Goal: Consume media (video, audio)

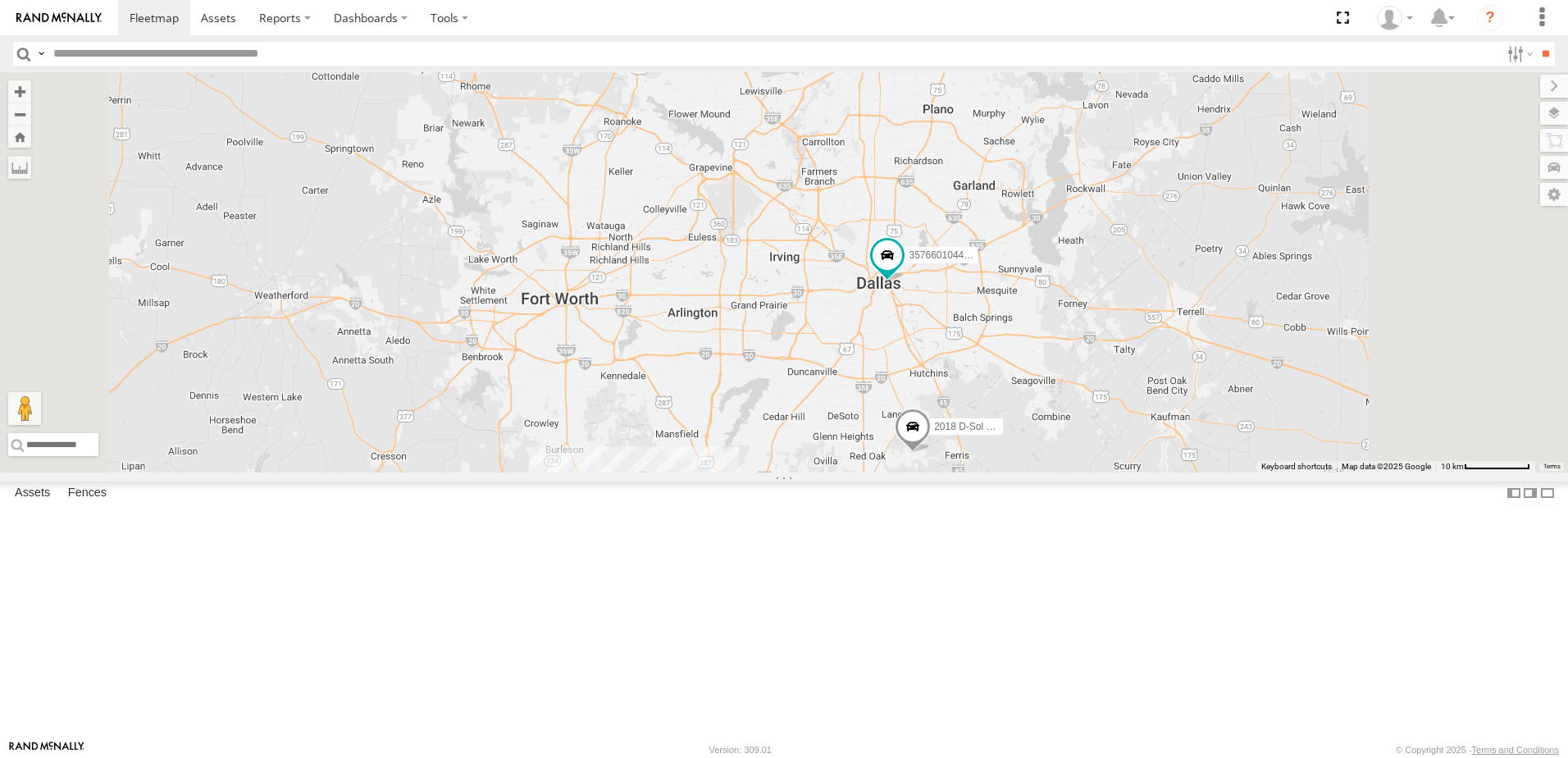
click at [0, 0] on link at bounding box center [0, 0] width 0 height 0
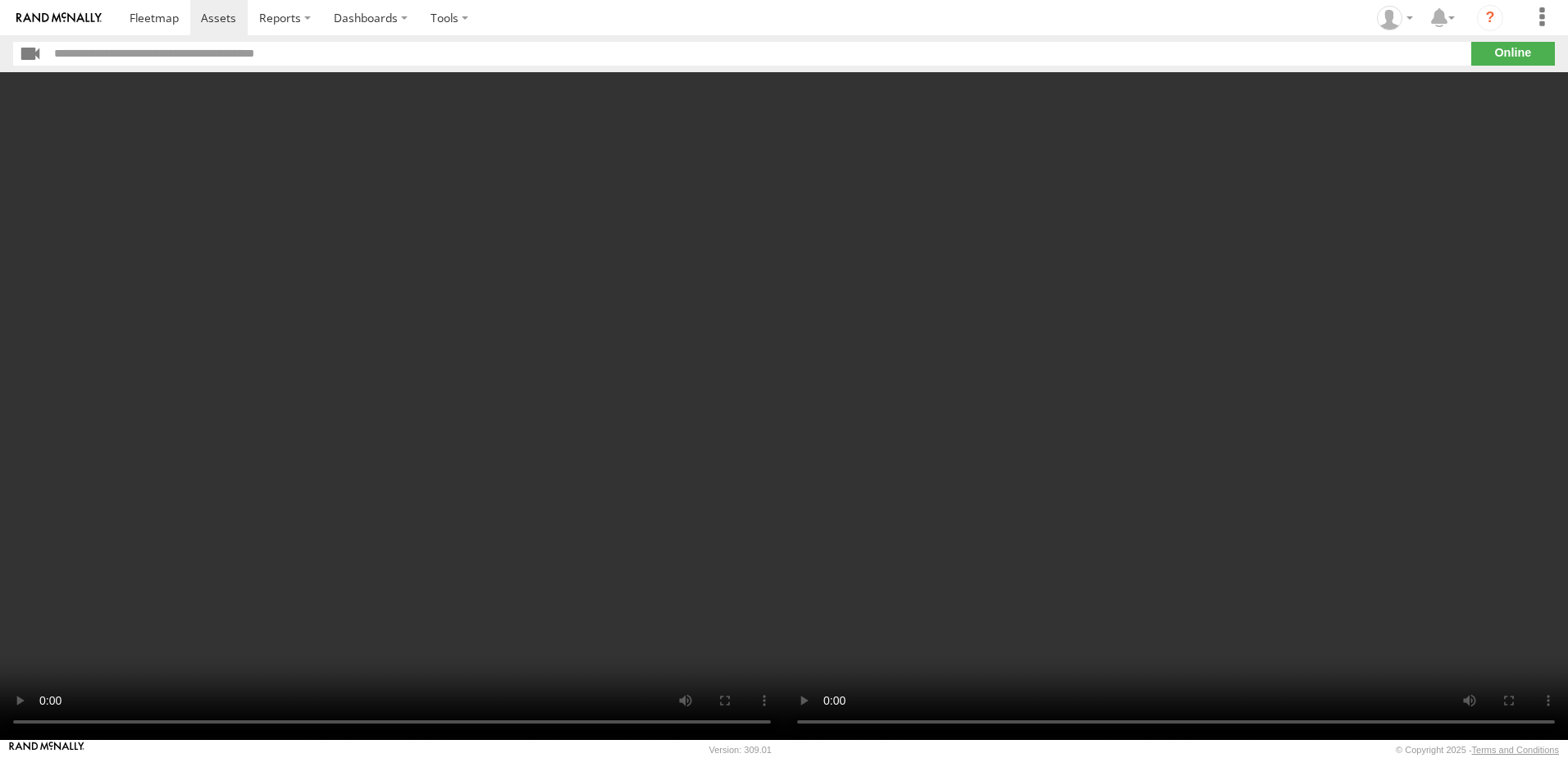
click at [1137, 462] on video at bounding box center [1175, 405] width 784 height 668
click at [67, 479] on video at bounding box center [391, 405] width 784 height 668
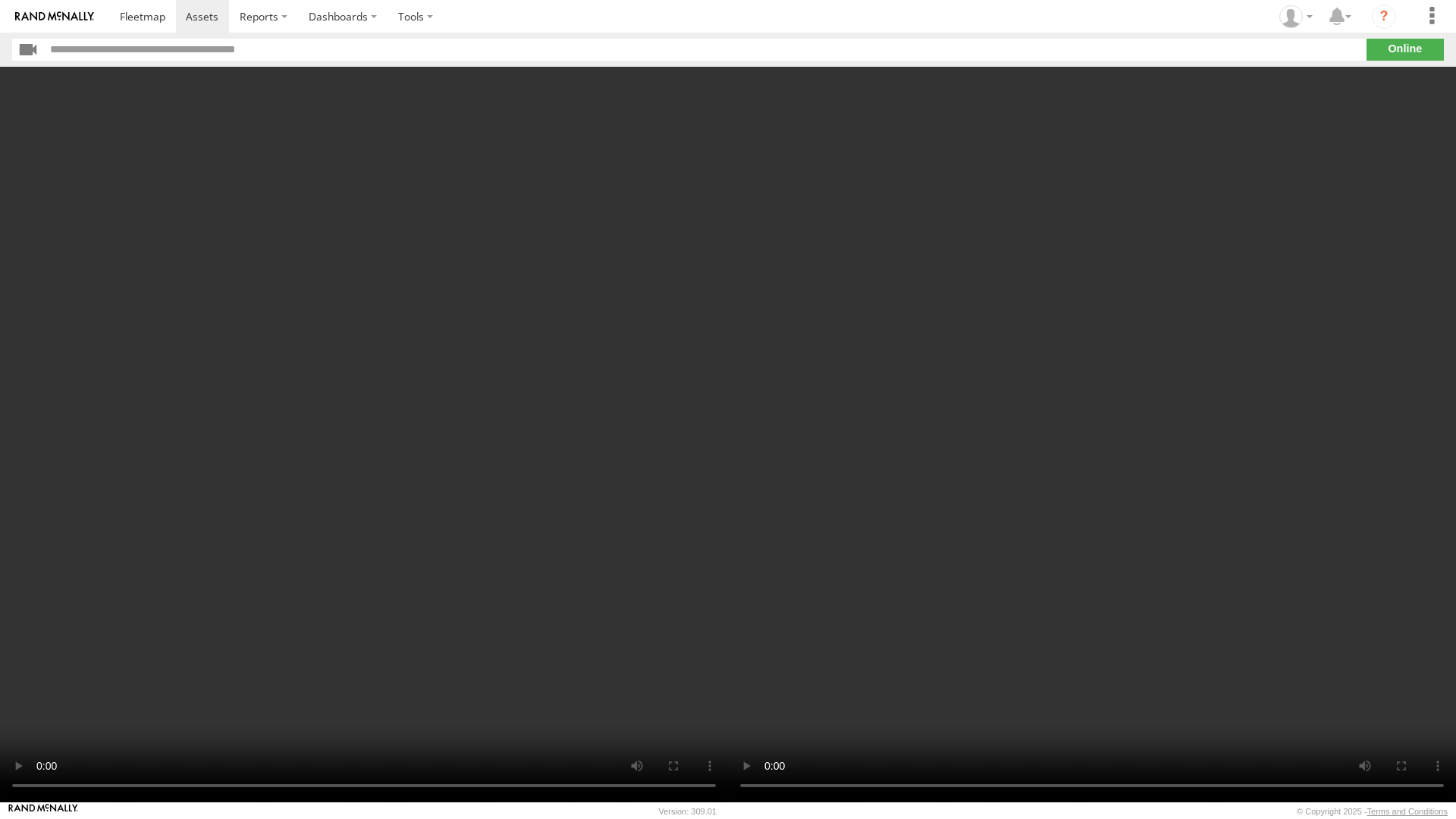
click at [118, 545] on video at bounding box center [364, 434] width 728 height 736
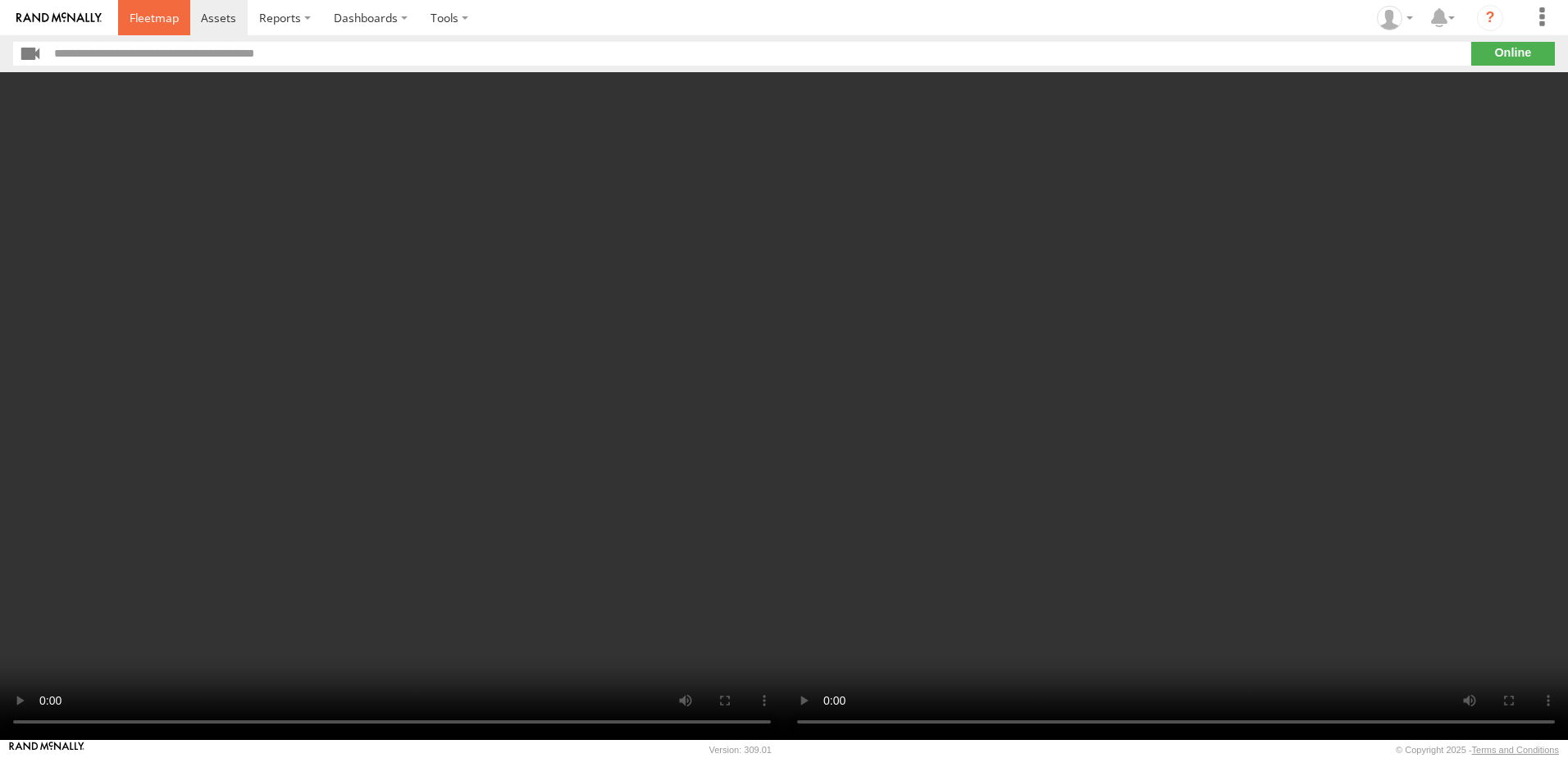
click at [159, 18] on span at bounding box center [154, 18] width 49 height 16
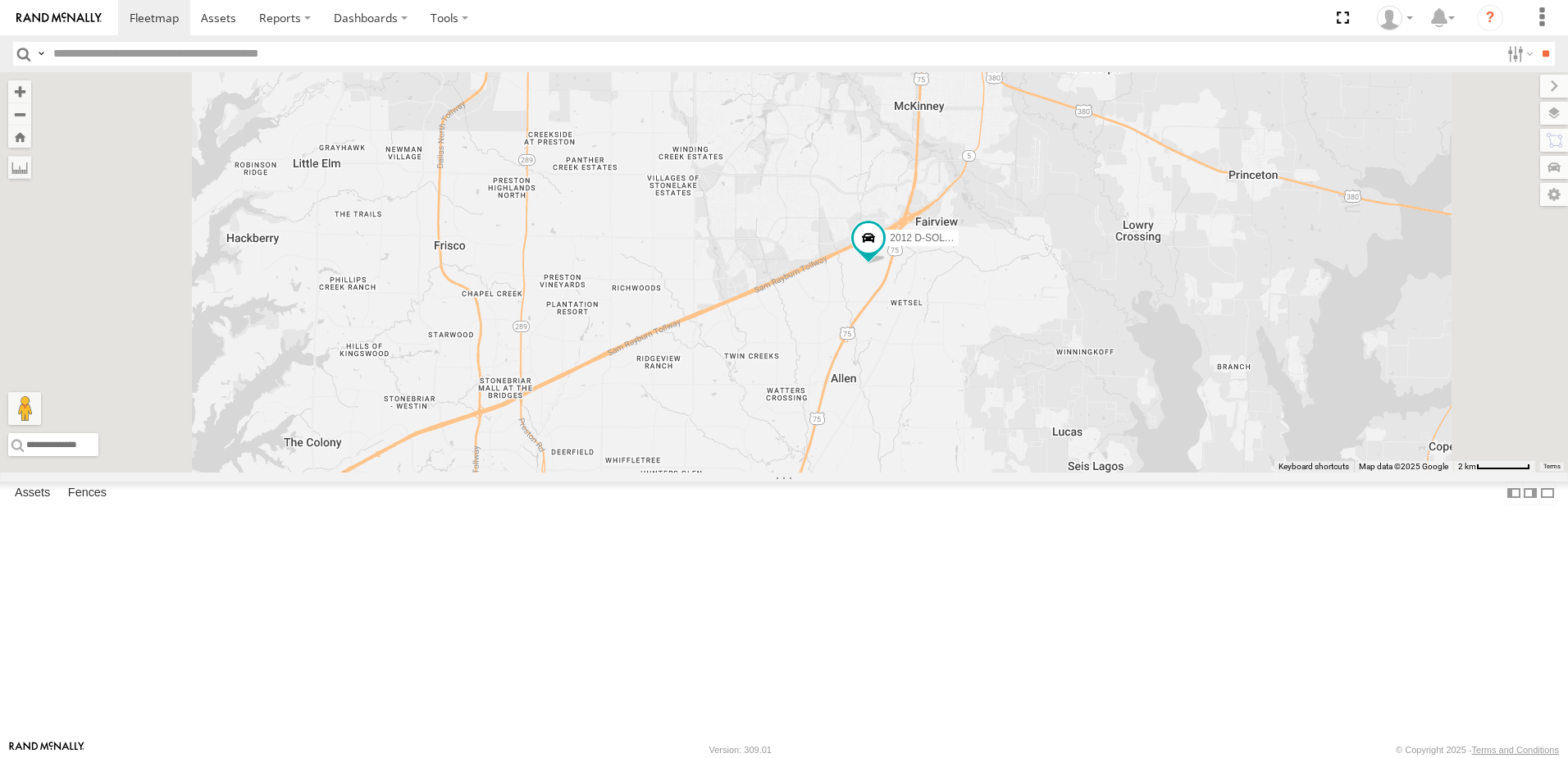
click at [0, 0] on span at bounding box center [0, 0] width 0 height 0
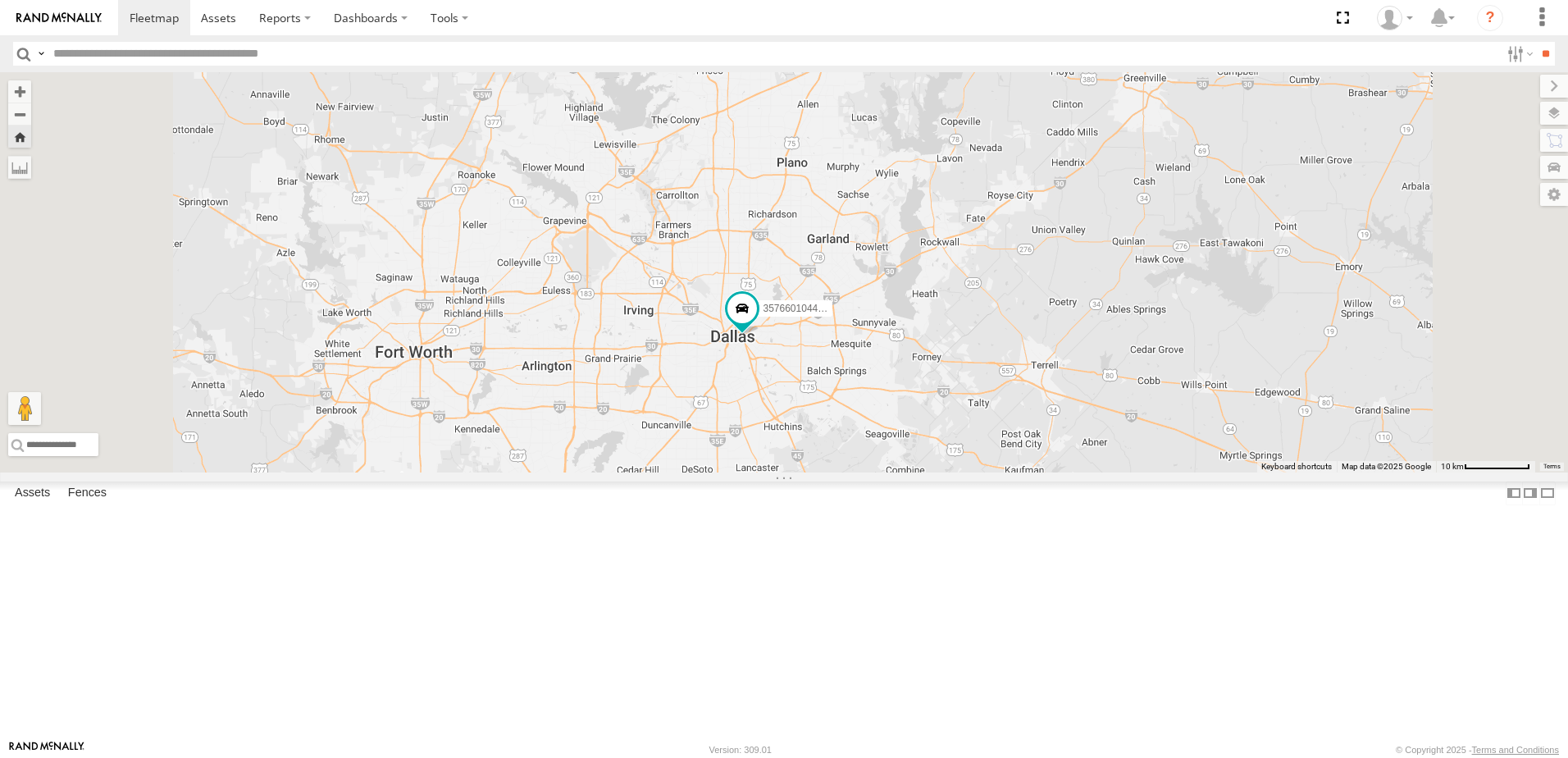
click at [0, 0] on span at bounding box center [0, 0] width 0 height 0
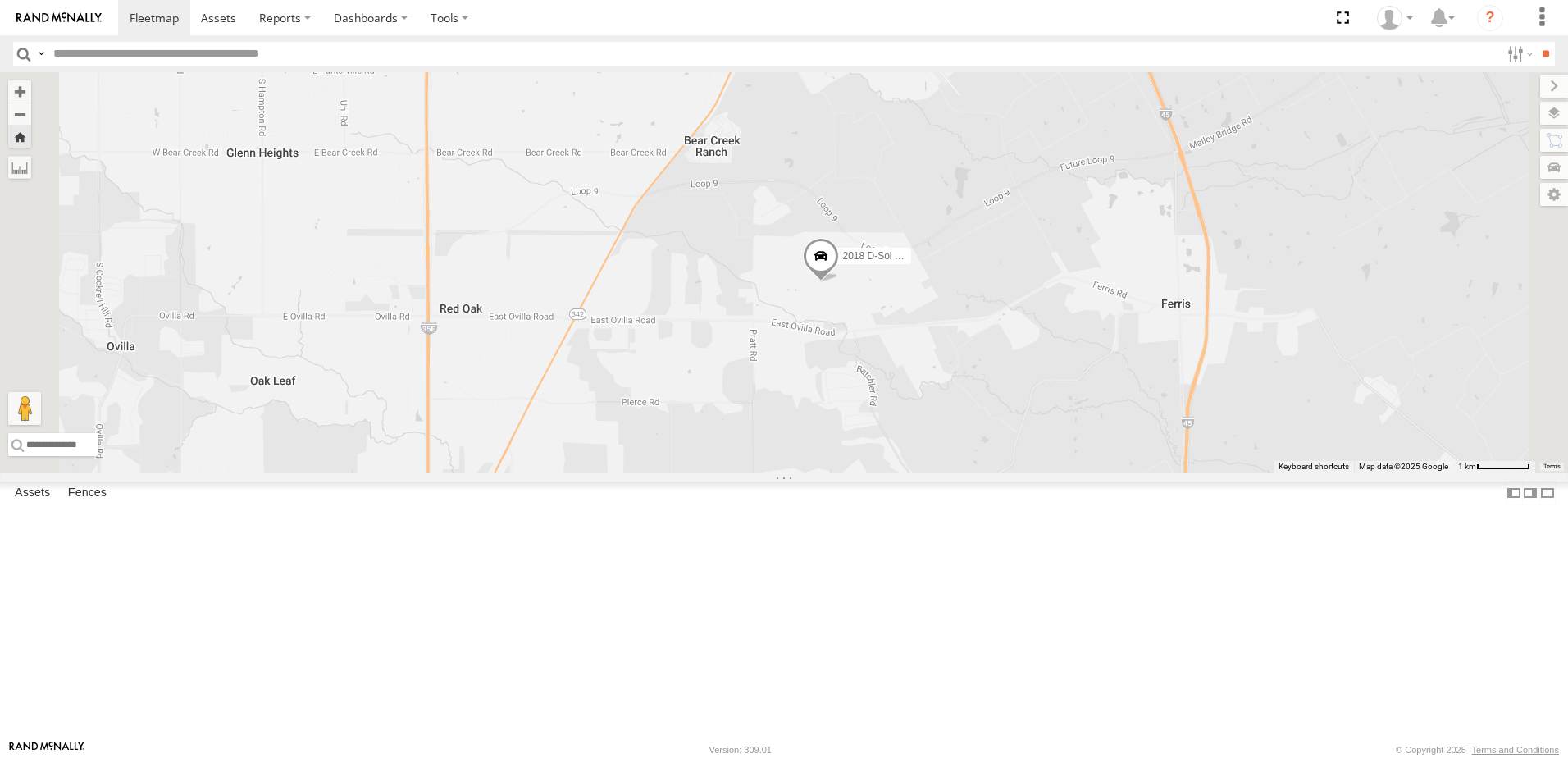
click at [0, 0] on link at bounding box center [0, 0] width 0 height 0
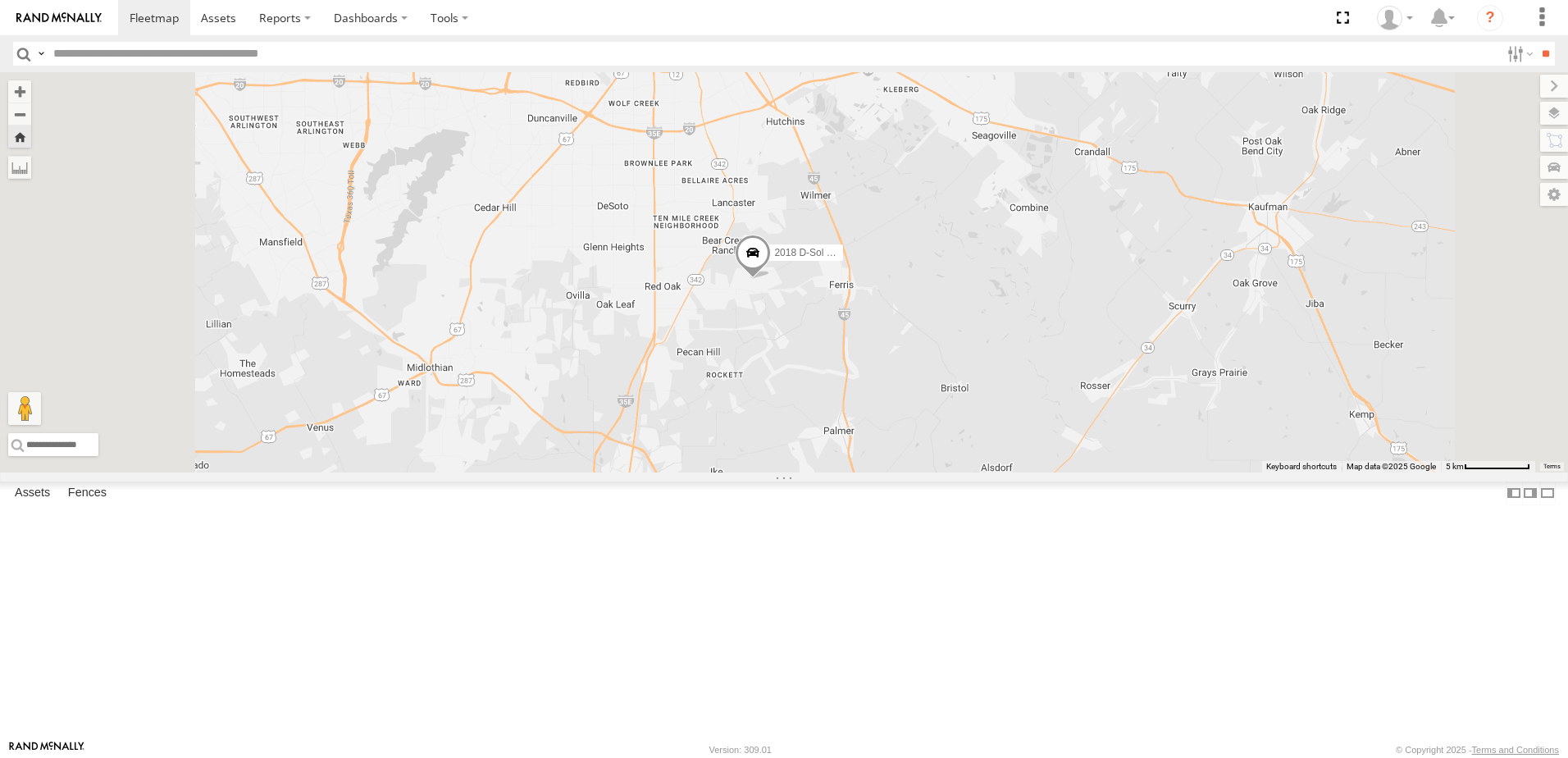
click at [0, 0] on link at bounding box center [0, 0] width 0 height 0
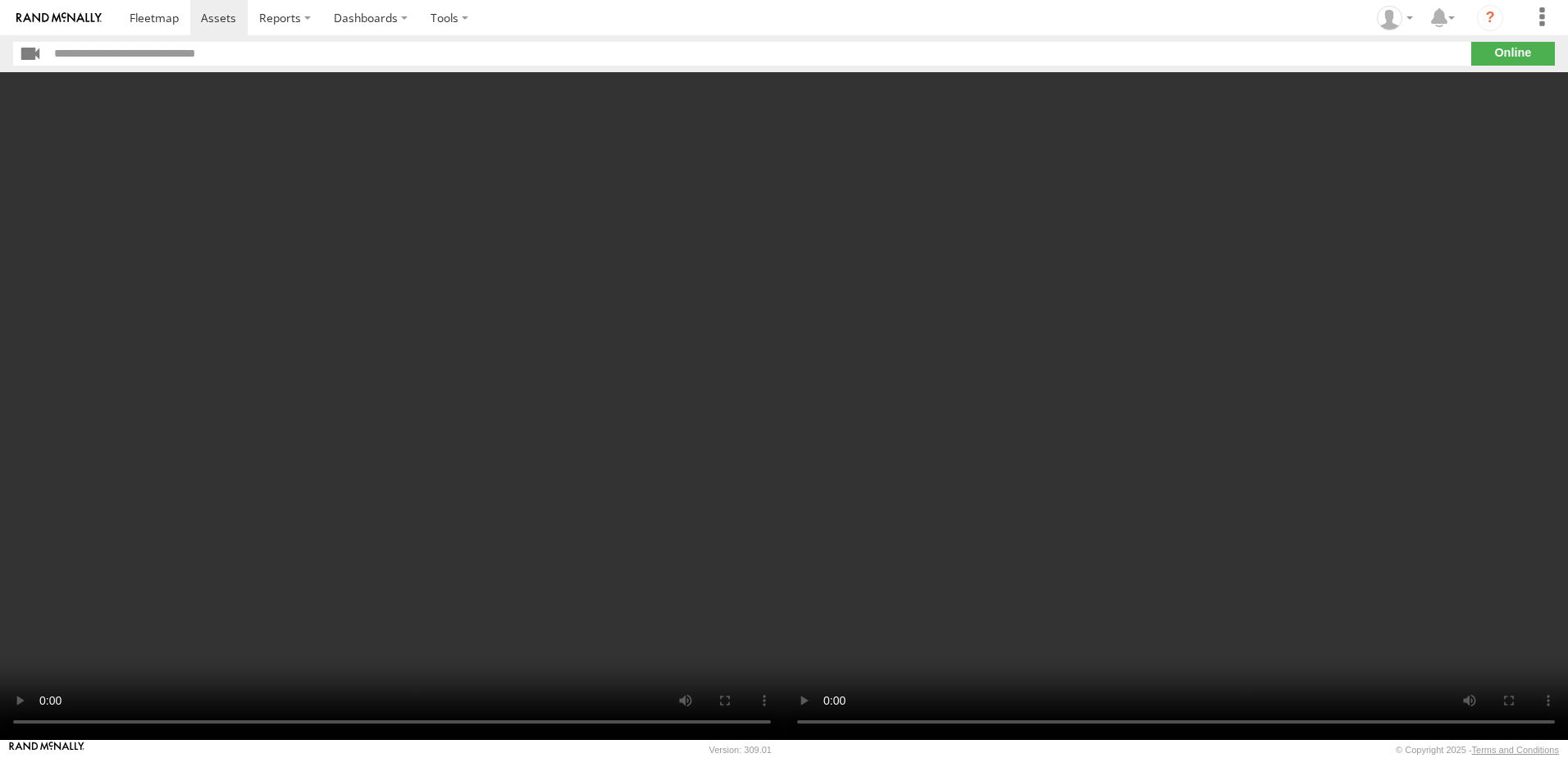
click at [971, 493] on video at bounding box center [1175, 405] width 784 height 668
click at [1080, 484] on video at bounding box center [1175, 405] width 784 height 668
